Goal: Use online tool/utility: Utilize a website feature to perform a specific function

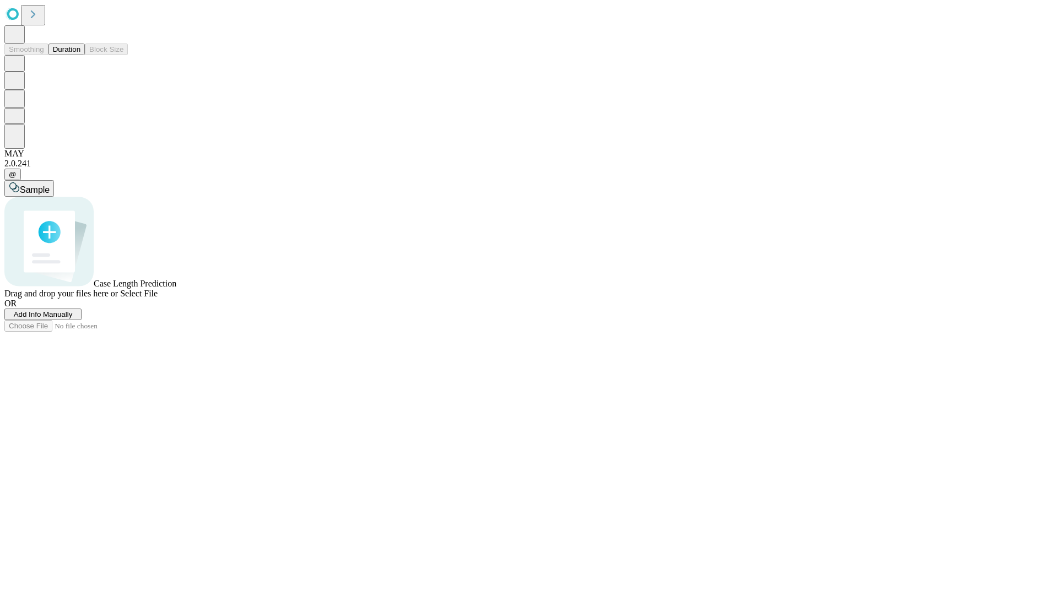
click at [158, 298] on span "Select File" at bounding box center [138, 293] width 37 height 9
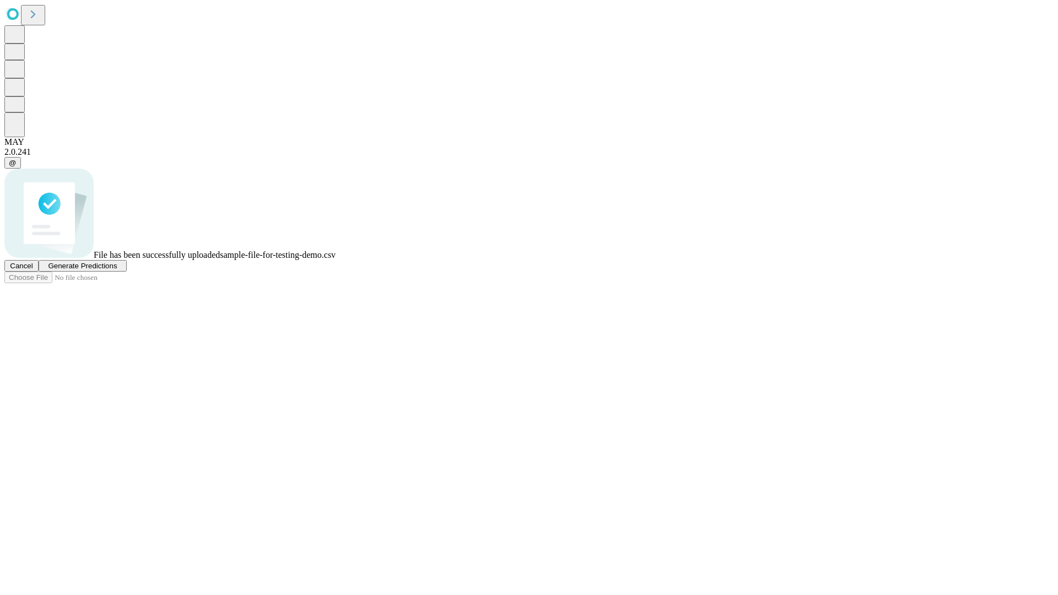
click at [117, 270] on span "Generate Predictions" at bounding box center [82, 266] width 69 height 8
